Goal: Information Seeking & Learning: Learn about a topic

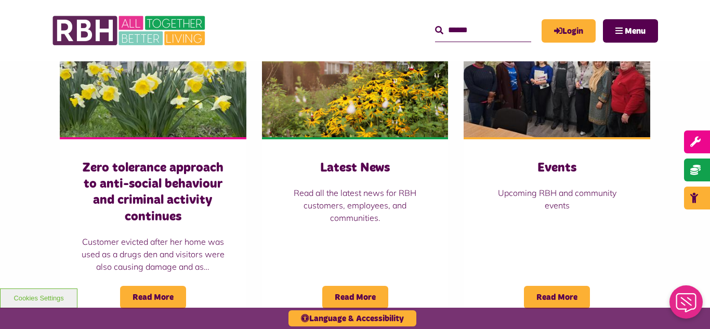
scroll to position [748, 0]
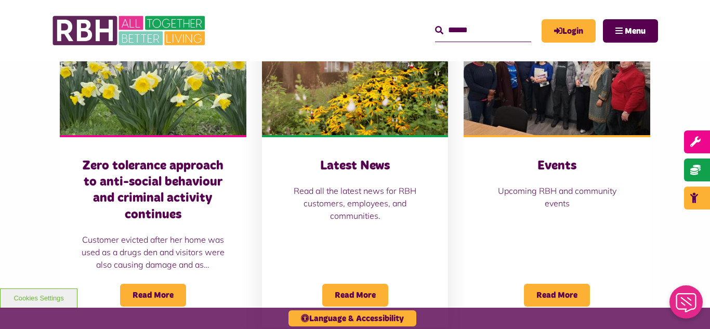
click at [326, 72] on img at bounding box center [355, 77] width 186 height 116
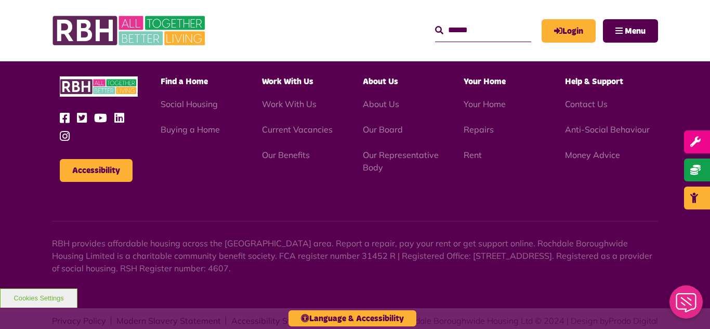
scroll to position [1131, 0]
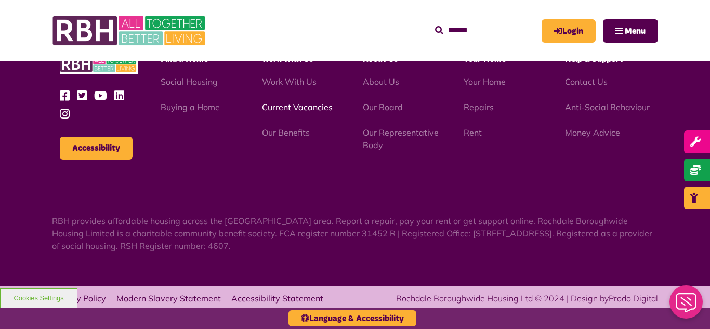
click at [280, 106] on link "Current Vacancies" at bounding box center [297, 107] width 71 height 10
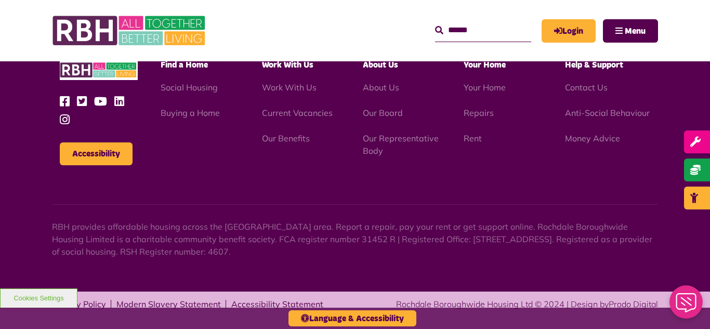
scroll to position [1487, 0]
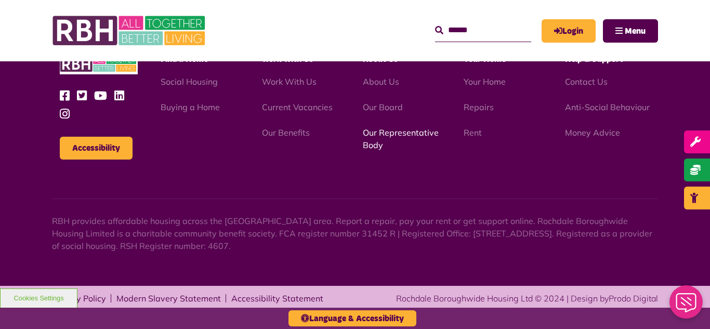
click at [397, 135] on link "Our Representative Body" at bounding box center [401, 138] width 76 height 23
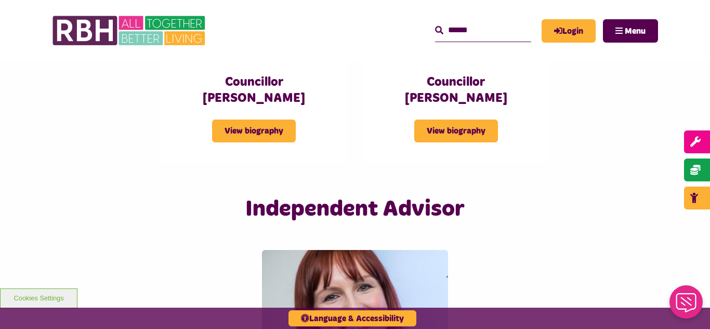
scroll to position [2414, 0]
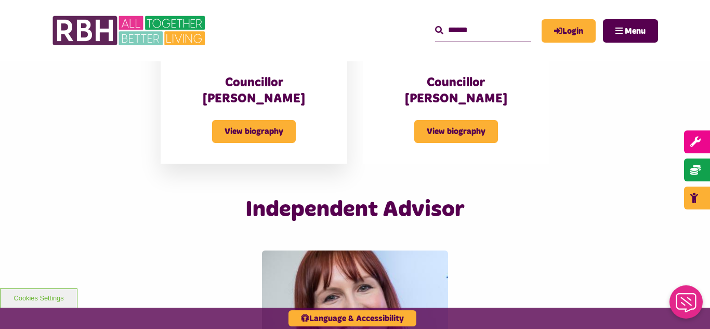
click at [266, 75] on h3 "Councillor Dylan Williams" at bounding box center [253, 91] width 145 height 32
